Goal: Complete application form: Complete application form

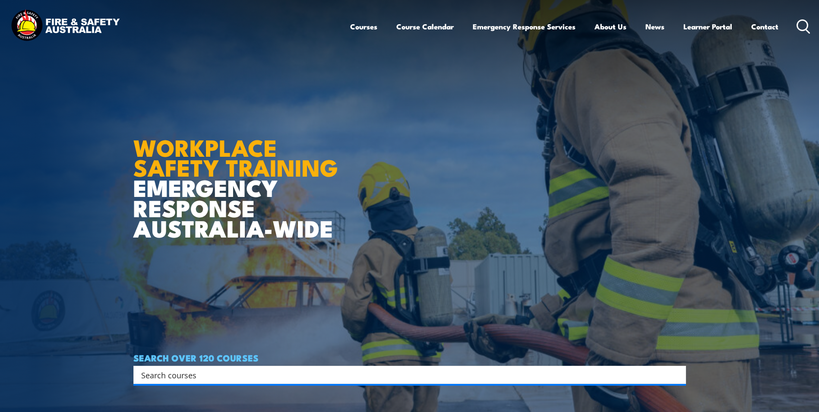
click at [503, 240] on article "WORKPLACE SAFETY TRAINING EMERGENCY RESPONSE [GEOGRAPHIC_DATA]-WIDE SEARCH OVER…" at bounding box center [409, 206] width 552 height 412
click at [95, 152] on img at bounding box center [409, 206] width 819 height 412
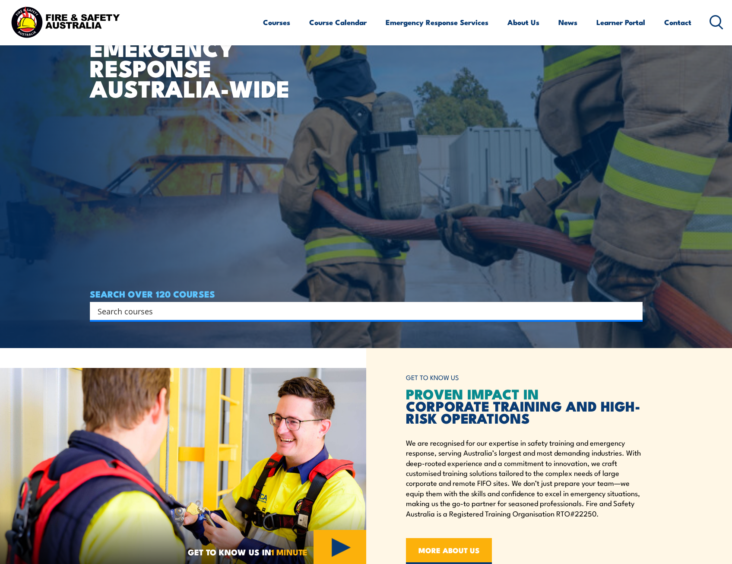
scroll to position [388, 0]
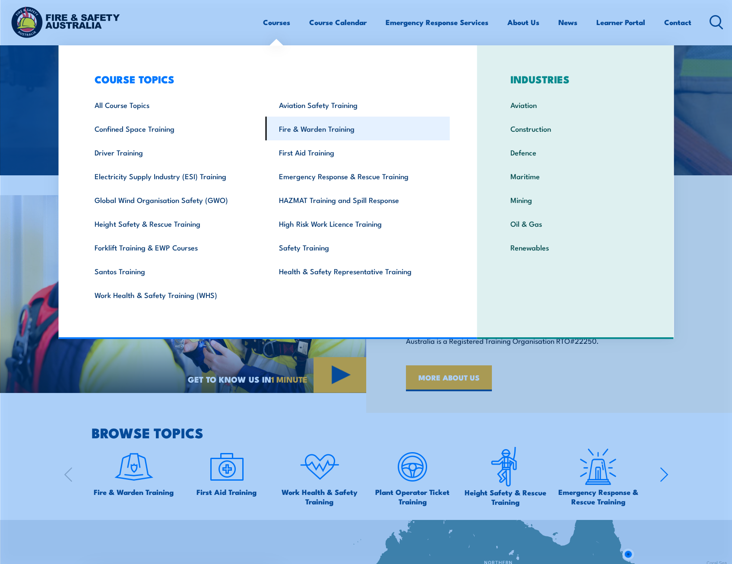
click at [344, 128] on link "Fire & Warden Training" at bounding box center [357, 129] width 184 height 24
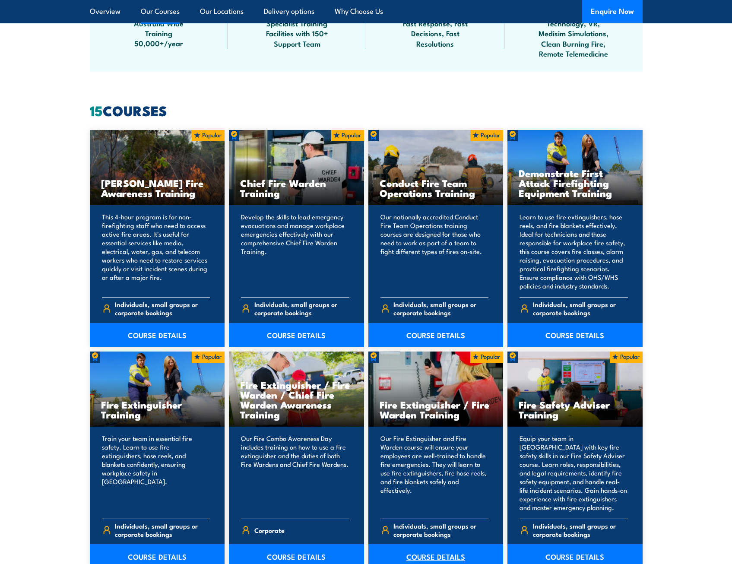
scroll to position [647, 0]
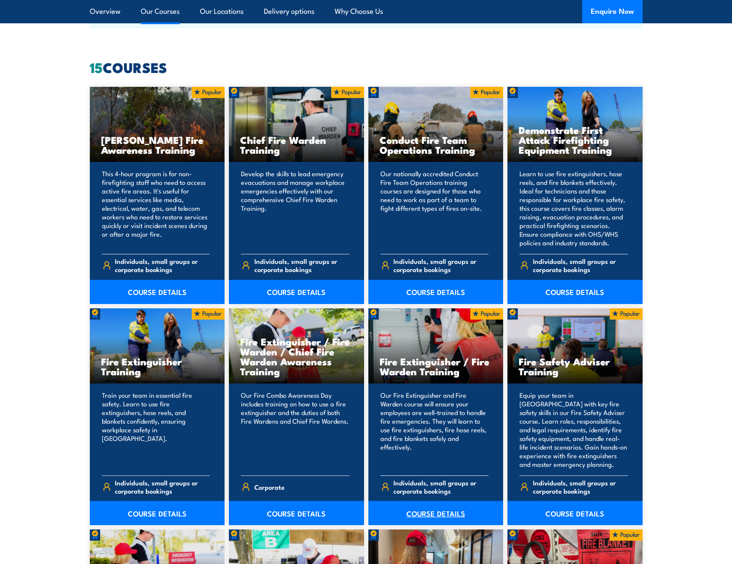
click at [437, 514] on link "COURSE DETAILS" at bounding box center [435, 513] width 135 height 24
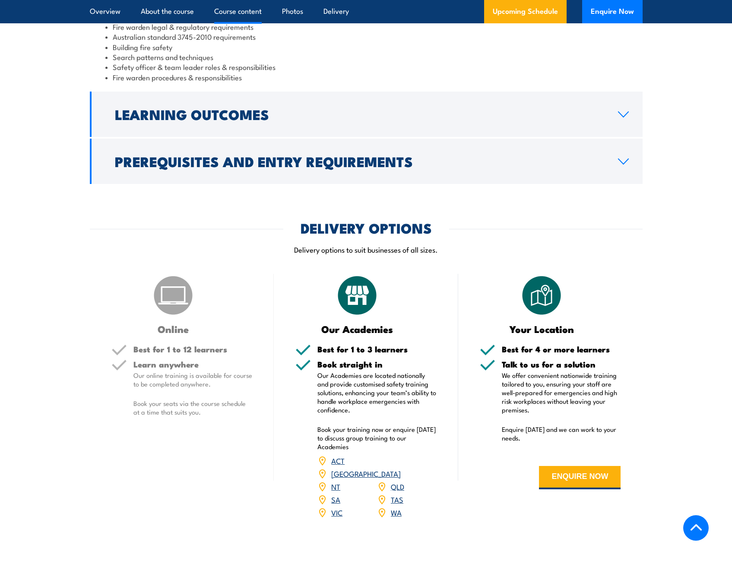
scroll to position [906, 0]
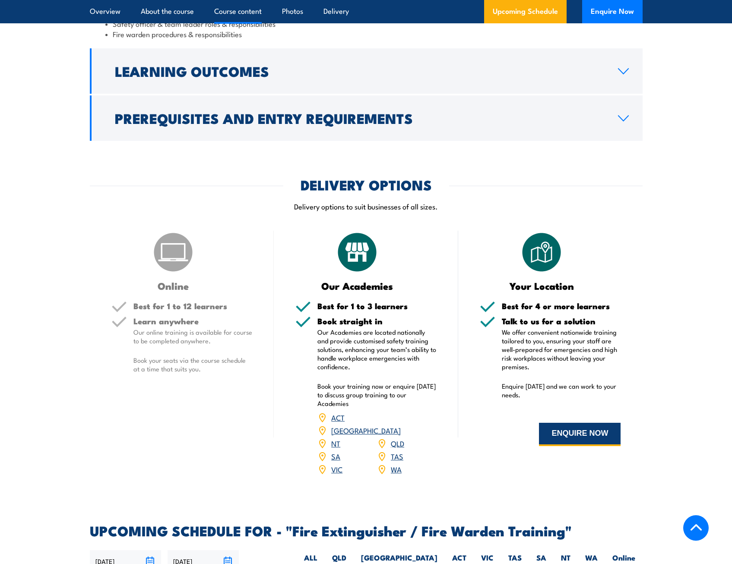
click at [600, 438] on button "ENQUIRE NOW" at bounding box center [580, 434] width 82 height 23
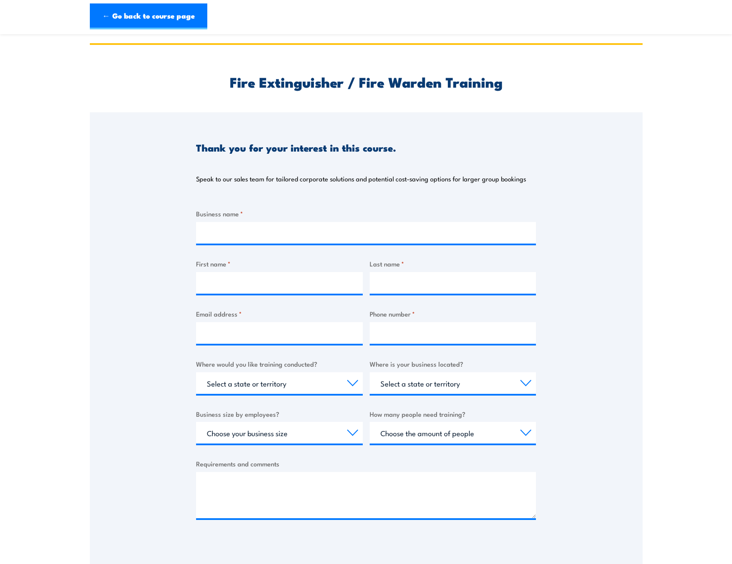
scroll to position [43, 0]
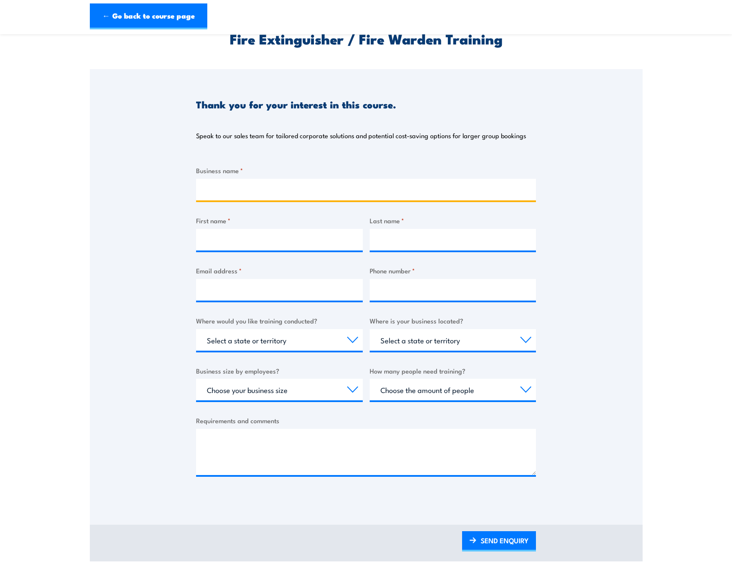
click at [218, 192] on input "Business name *" at bounding box center [366, 190] width 340 height 22
type input "Searo"
type input "Niamh"
drag, startPoint x: 266, startPoint y: 181, endPoint x: 265, endPoint y: 186, distance: 4.3
click at [266, 181] on input "Searo" at bounding box center [366, 190] width 340 height 22
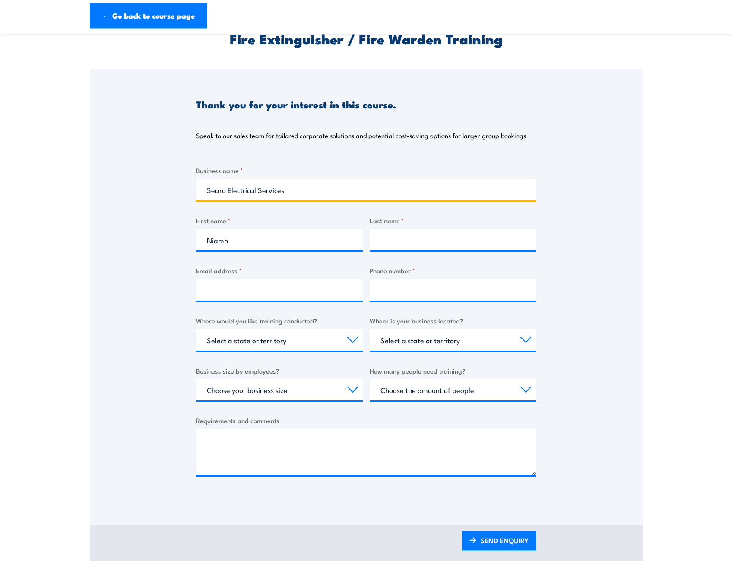
type input "Searo Electrical Services"
drag, startPoint x: 221, startPoint y: 188, endPoint x: 284, endPoint y: 171, distance: 65.3
click at [324, 168] on label "Business name *" at bounding box center [366, 170] width 340 height 10
click at [324, 179] on input "Searo Electrical Services" at bounding box center [366, 190] width 340 height 22
click at [218, 189] on input "Searo Electrical Services" at bounding box center [366, 190] width 340 height 22
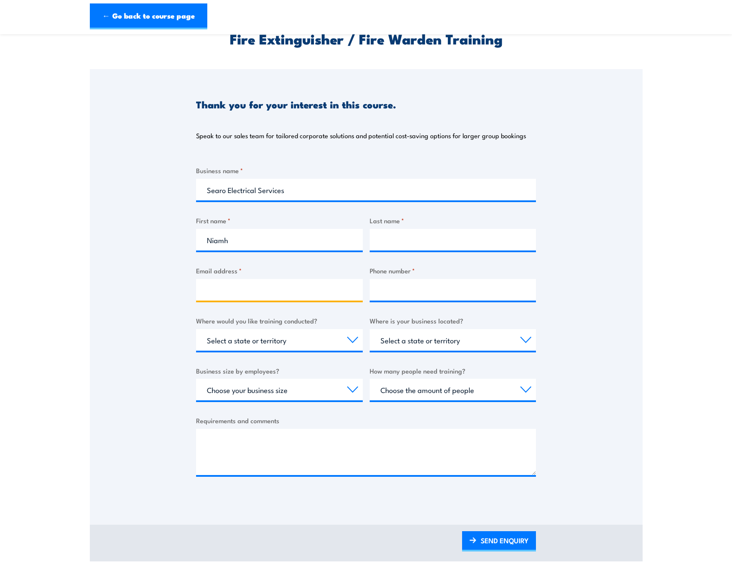
click at [298, 287] on input "Email address *" at bounding box center [279, 290] width 167 height 22
type input "niamh.milne@symal.com.au"
type input "Milne"
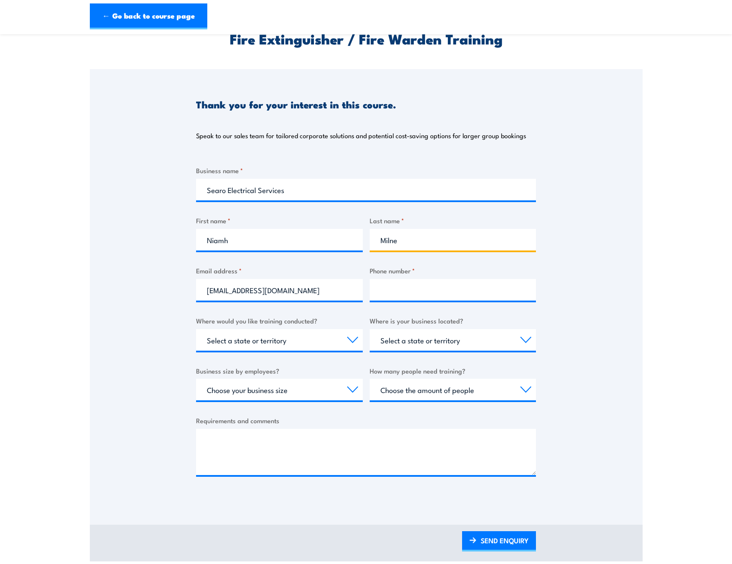
type input "0437322195"
click at [269, 337] on select "Select a state or territory Nationally - multiple locations QLD NSW VIC SA ACT …" at bounding box center [279, 340] width 167 height 22
select select "VIC"
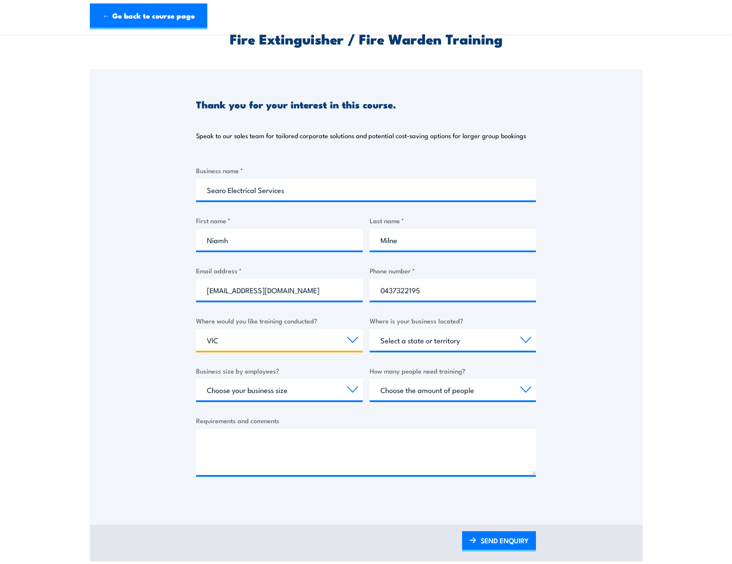
click at [196, 329] on select "Select a state or territory Nationally - multiple locations QLD NSW VIC SA ACT …" at bounding box center [279, 340] width 167 height 22
click at [414, 343] on select "Select a state or territory QLD NSW VIC SA ACT WA TAS NT" at bounding box center [452, 340] width 167 height 22
select select "VIC"
click at [369, 329] on select "Select a state or territory QLD NSW VIC SA ACT WA TAS NT" at bounding box center [452, 340] width 167 height 22
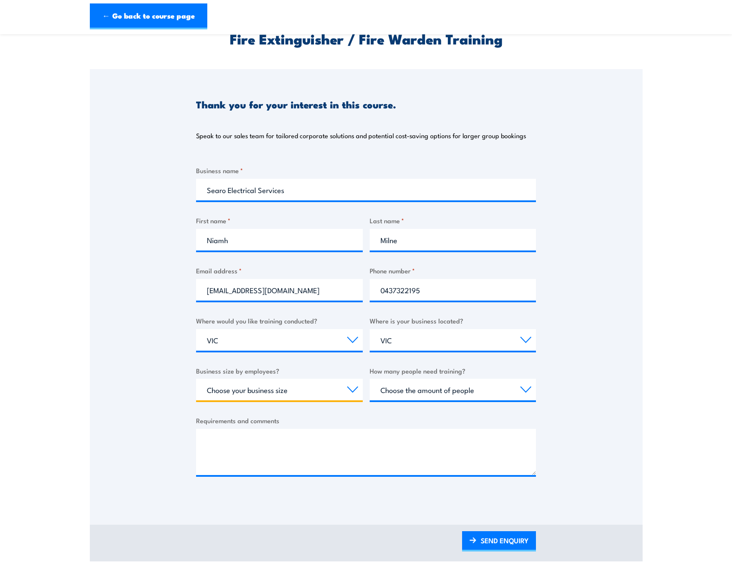
click at [299, 392] on select "Choose your business size 1 to 19 20 to 199 200+" at bounding box center [279, 390] width 167 height 22
select select "20 to 199"
click at [196, 379] on select "Choose your business size 1 to 19 20 to 199 200+" at bounding box center [279, 390] width 167 height 22
drag, startPoint x: 448, startPoint y: 389, endPoint x: 459, endPoint y: 390, distance: 10.4
click at [448, 389] on select "Choose the amount of people 1 to 4 5 to 19 20+" at bounding box center [452, 390] width 167 height 22
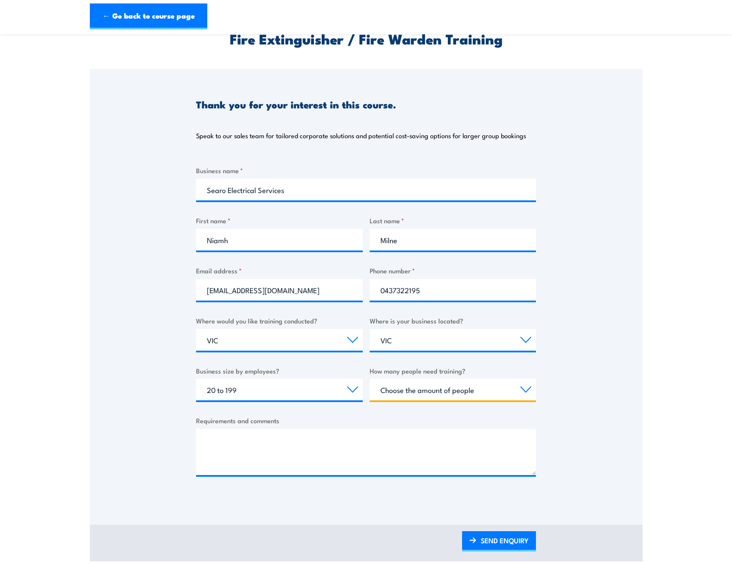
select select "5 to 19"
click at [369, 379] on select "Choose the amount of people 1 to 4 5 to 19 20+" at bounding box center [452, 390] width 167 height 22
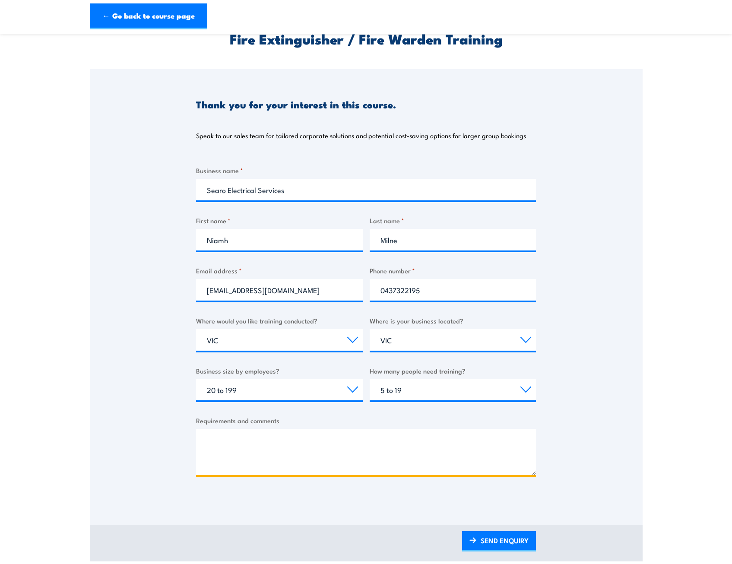
click at [280, 437] on textarea "Requirements and comments" at bounding box center [366, 452] width 340 height 46
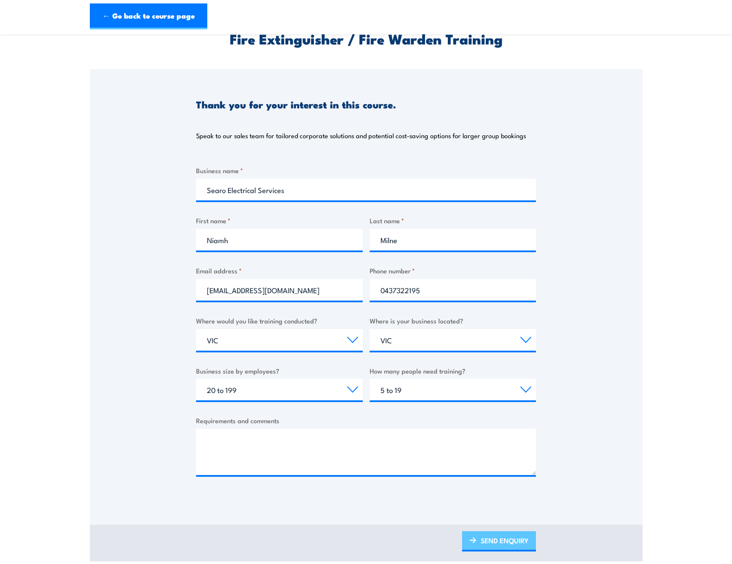
click at [498, 539] on link "SEND ENQUIRY" at bounding box center [499, 541] width 74 height 20
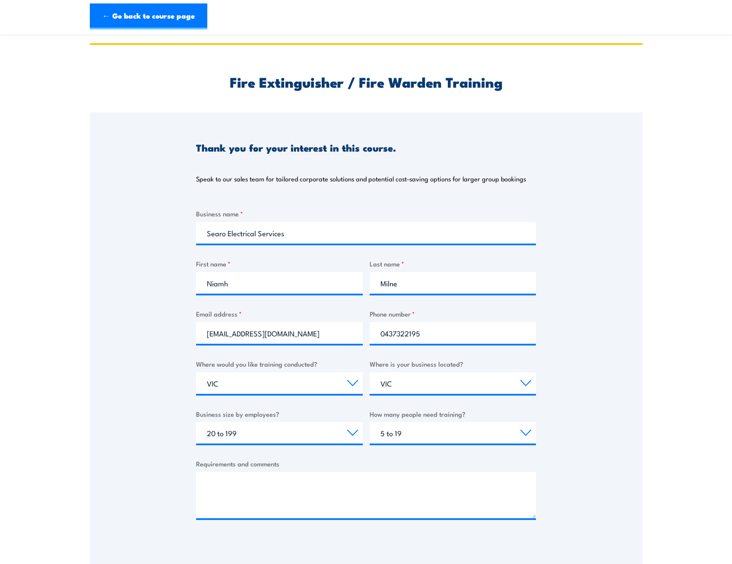
scroll to position [129, 0]
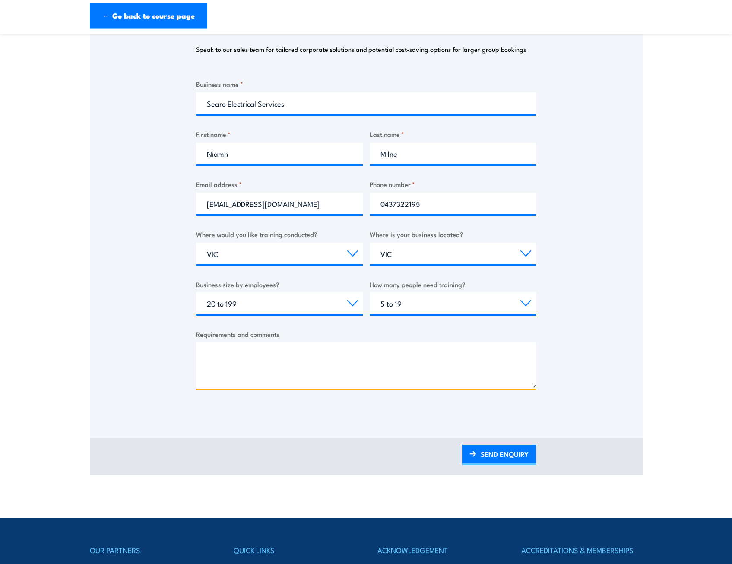
click at [323, 360] on textarea "Requirements and comments" at bounding box center [366, 365] width 340 height 46
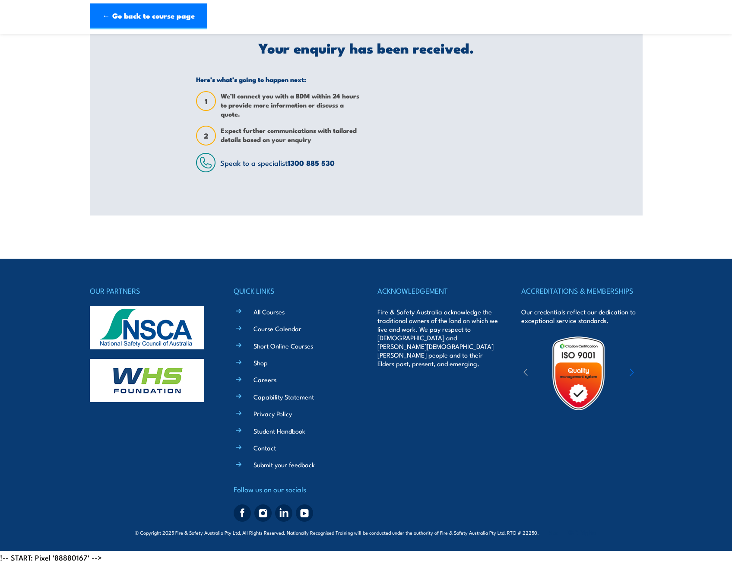
scroll to position [0, 0]
